Goal: Navigation & Orientation: Find specific page/section

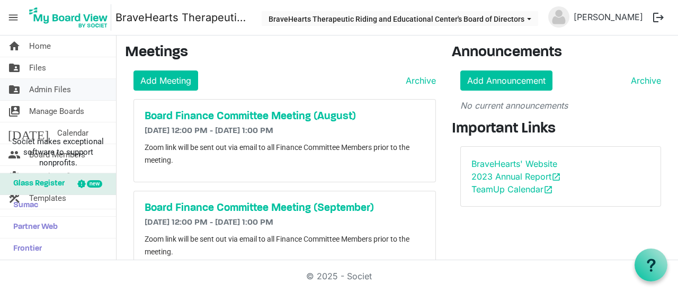
drag, startPoint x: 0, startPoint y: 0, endPoint x: 43, endPoint y: 92, distance: 101.5
click at [43, 92] on span "Admin Files" at bounding box center [50, 89] width 42 height 21
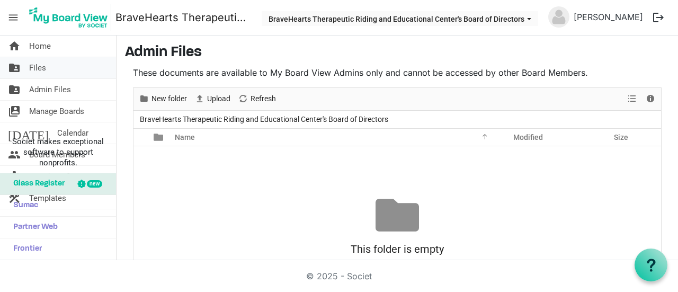
click at [42, 67] on span "Files" at bounding box center [37, 67] width 17 height 21
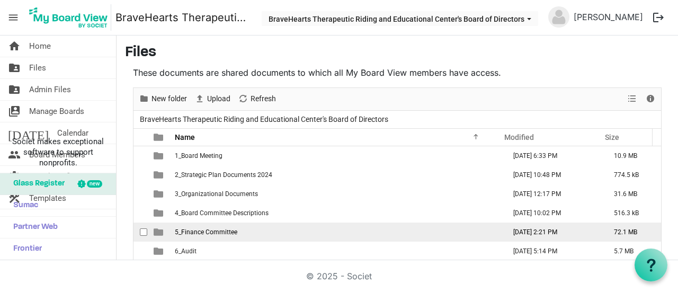
click at [250, 225] on td "5_Finance Committee" at bounding box center [337, 232] width 331 height 19
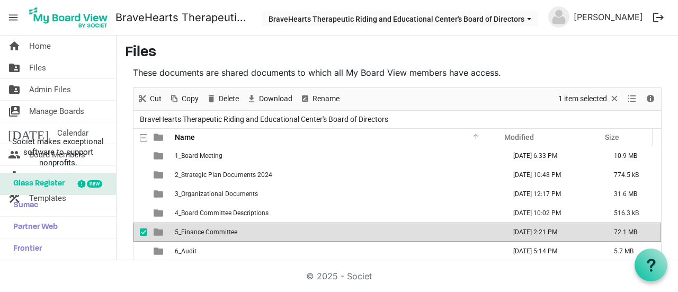
click at [250, 225] on td "5_Finance Committee" at bounding box center [337, 232] width 331 height 19
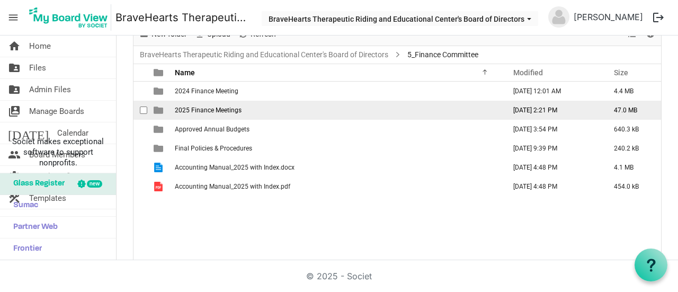
click at [236, 111] on span "2025 Finance Meetings" at bounding box center [208, 110] width 67 height 7
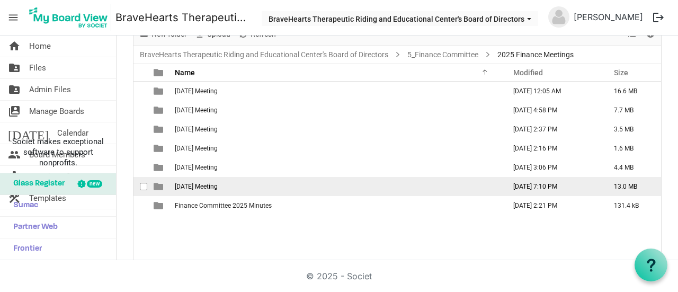
click at [211, 188] on span "[DATE] Meeting" at bounding box center [196, 186] width 43 height 7
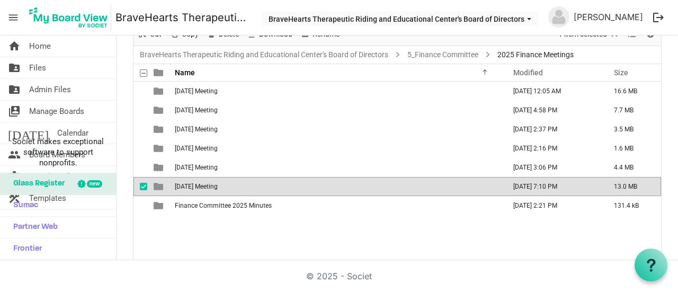
click at [259, 184] on td "[DATE] Meeting" at bounding box center [337, 186] width 331 height 19
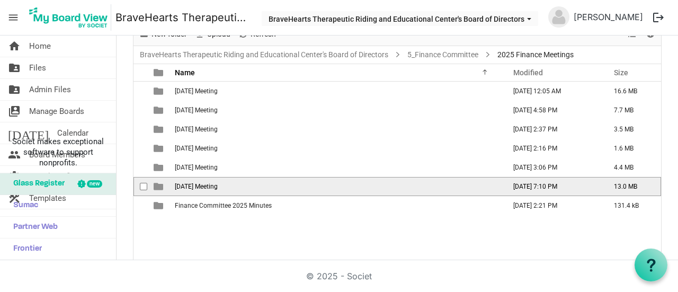
click at [259, 184] on td "[DATE] Meeting" at bounding box center [337, 186] width 331 height 19
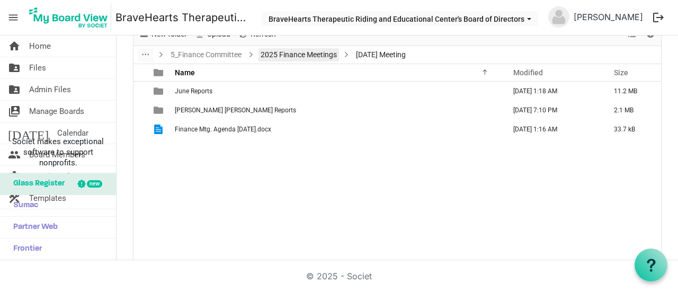
click at [293, 59] on link "2025 Finance Meetings" at bounding box center [299, 54] width 81 height 13
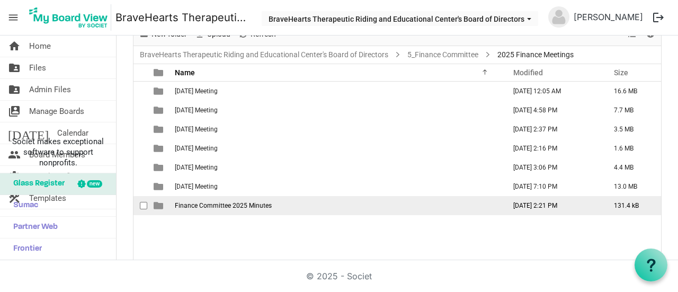
click at [219, 204] on span "Finance Committee 2025 Minutes" at bounding box center [223, 205] width 97 height 7
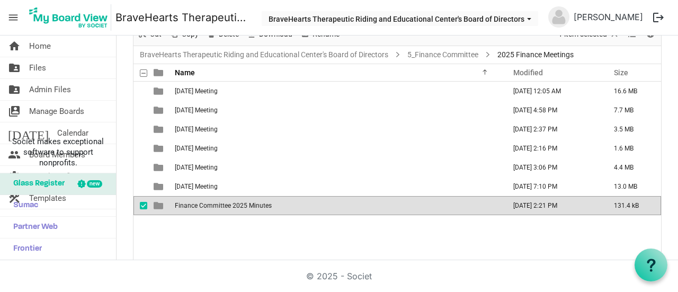
click at [219, 204] on span "Finance Committee 2025 Minutes" at bounding box center [223, 205] width 97 height 7
